Goal: Download file/media

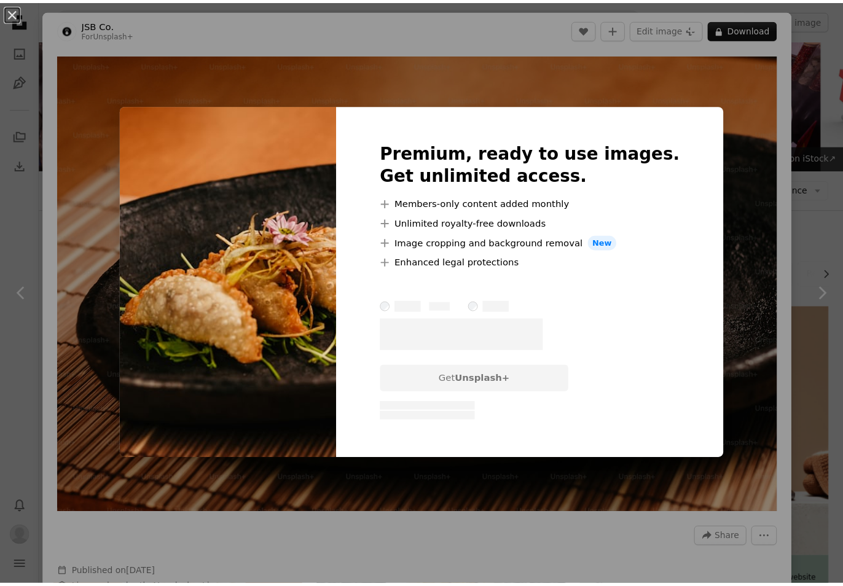
scroll to position [1290, 0]
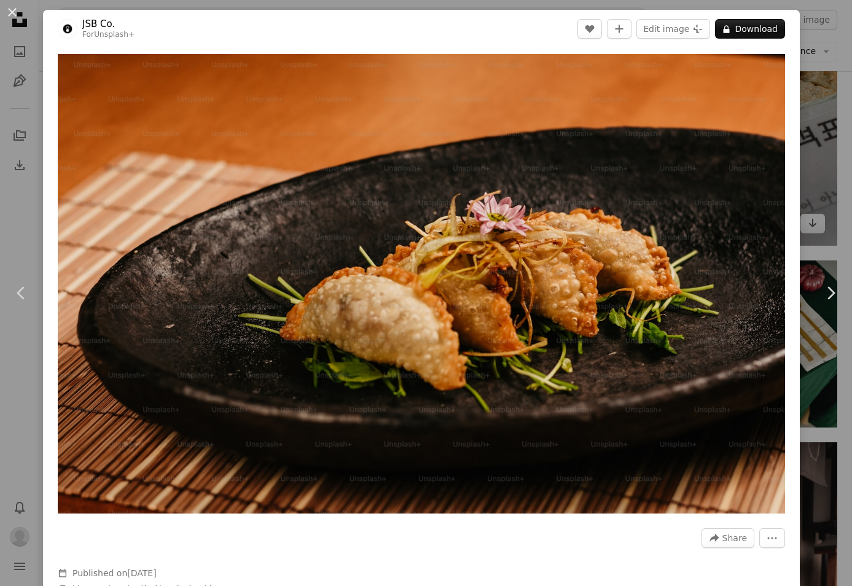
drag, startPoint x: 745, startPoint y: 293, endPoint x: 717, endPoint y: 222, distance: 76.1
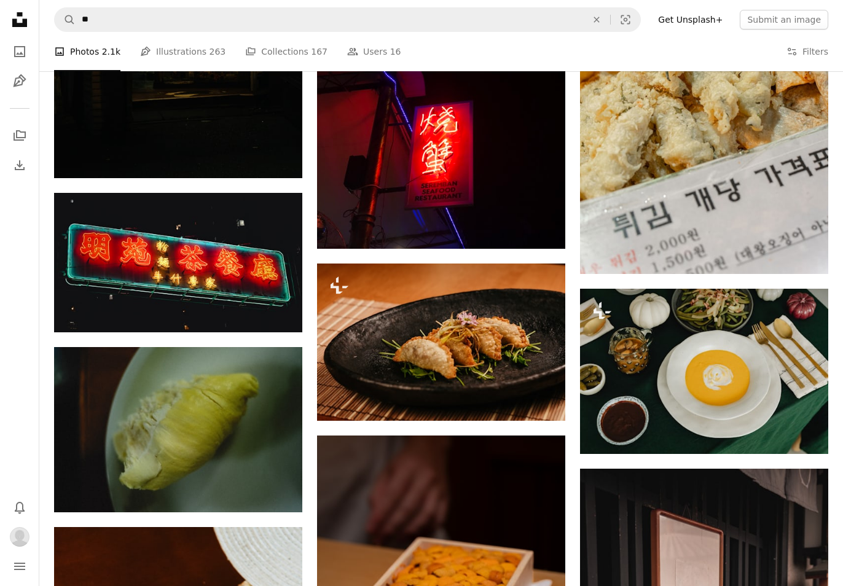
scroll to position [983, 0]
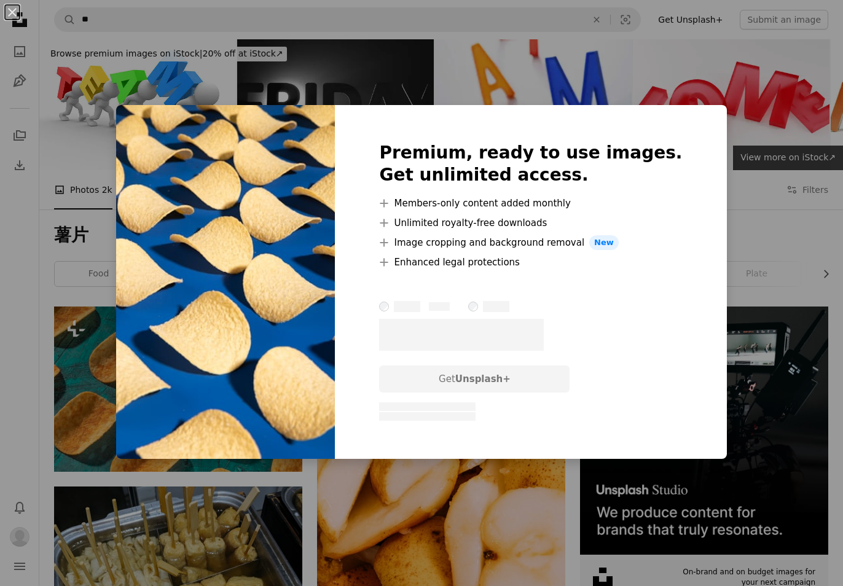
scroll to position [614, 0]
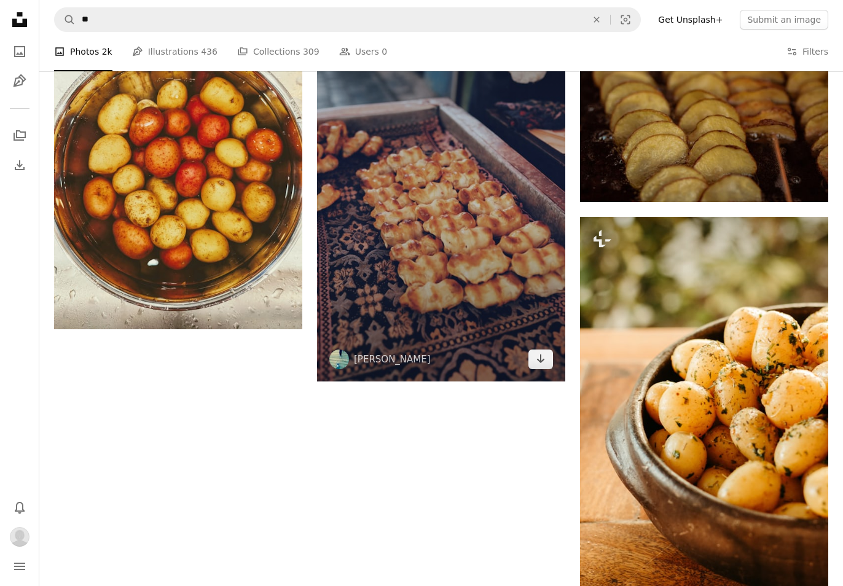
scroll to position [2088, 0]
